Goal: Find specific page/section: Find specific page/section

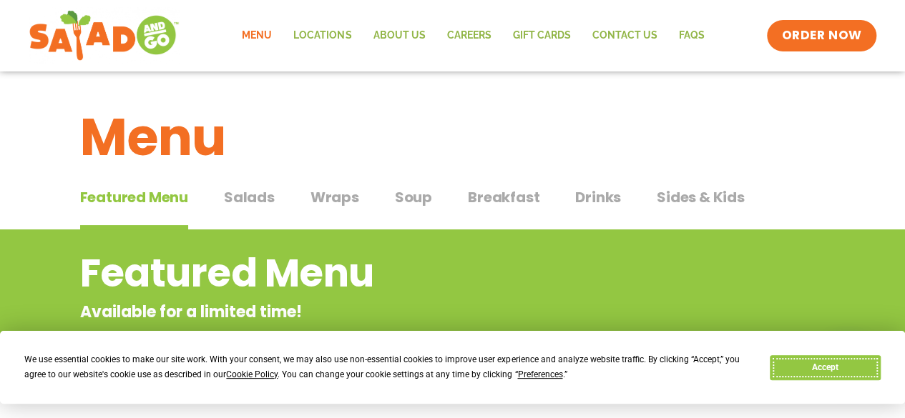
click at [805, 362] on button "Accept" at bounding box center [825, 367] width 110 height 25
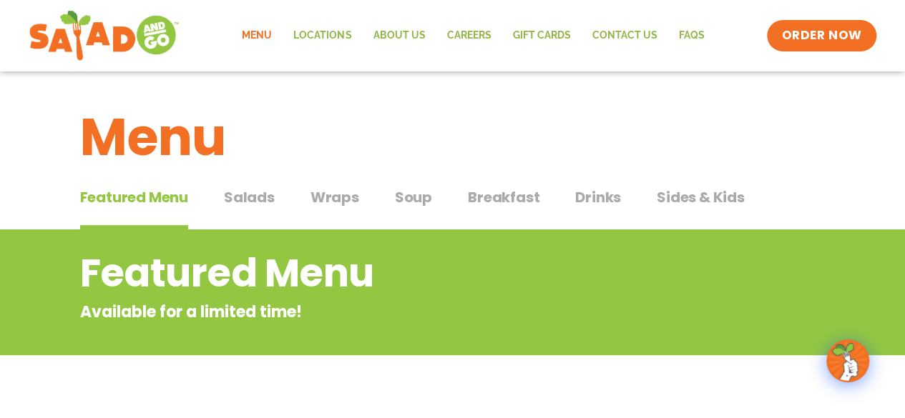
click at [585, 203] on span "Drinks" at bounding box center [598, 197] width 46 height 21
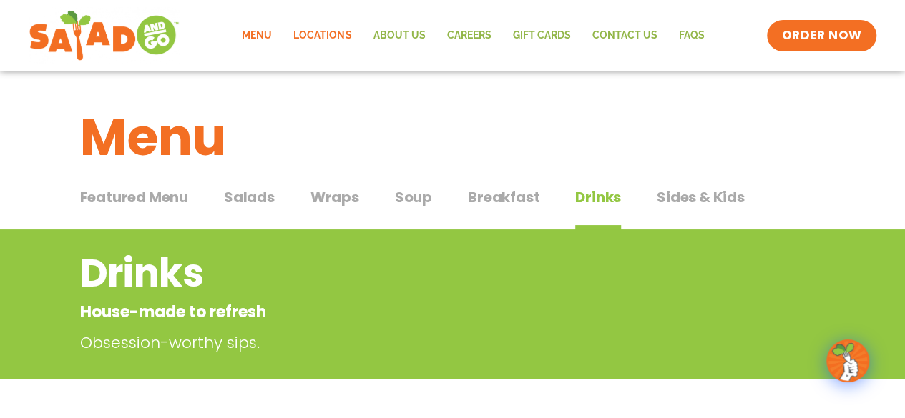
click at [330, 39] on link "Locations" at bounding box center [322, 35] width 79 height 33
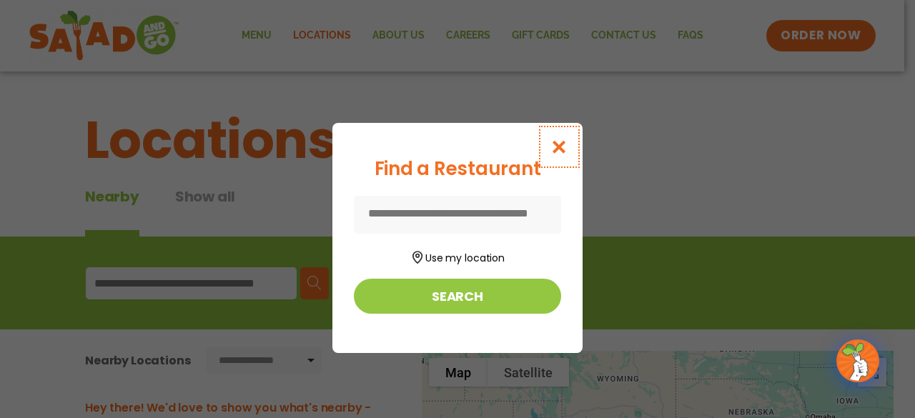
click at [564, 151] on icon "Close modal" at bounding box center [560, 146] width 18 height 15
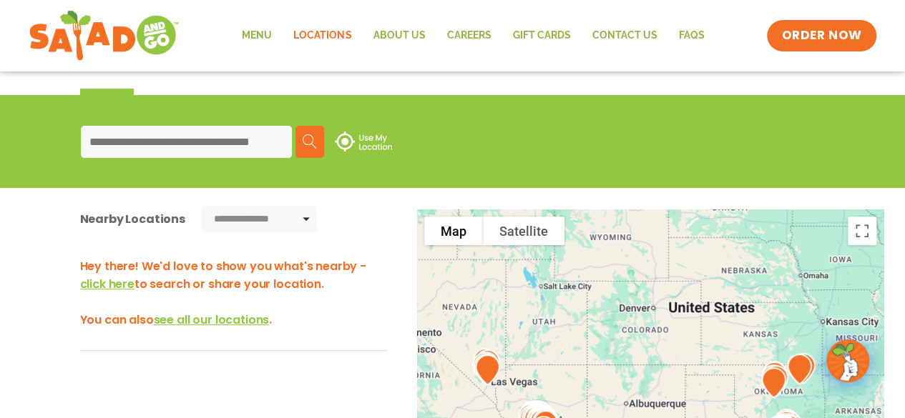
scroll to position [143, 0]
